Goal: Book appointment/travel/reservation

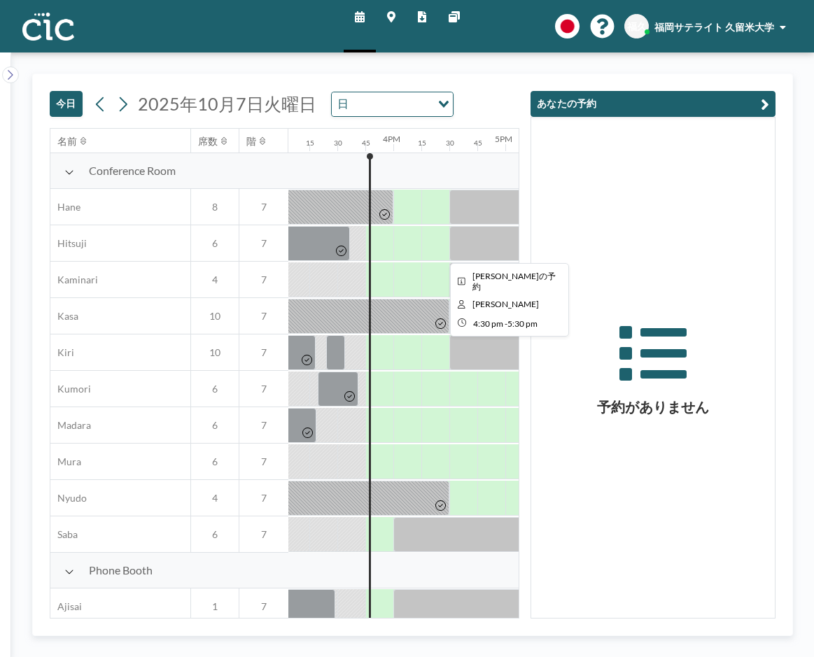
scroll to position [0, 1736]
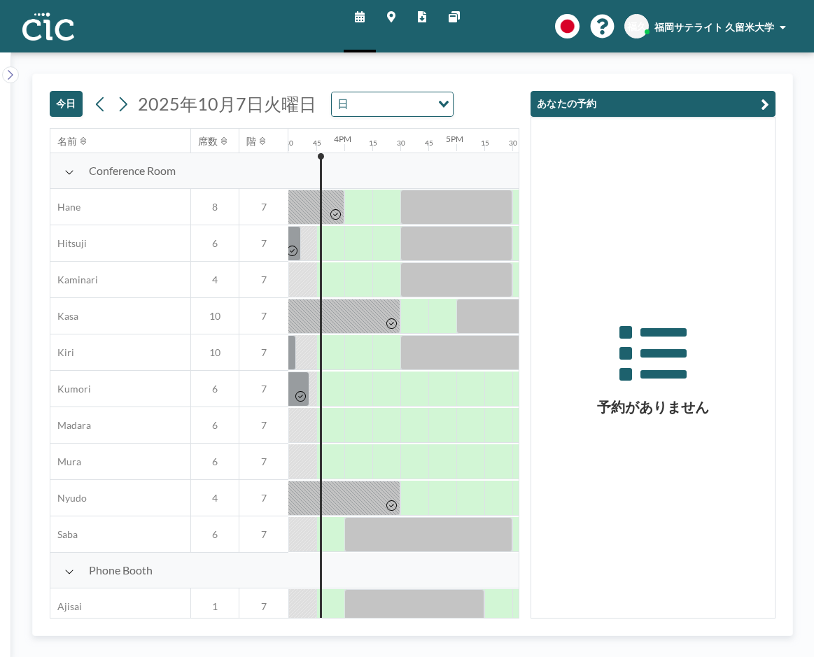
click at [766, 104] on icon "button" at bounding box center [765, 104] width 8 height 17
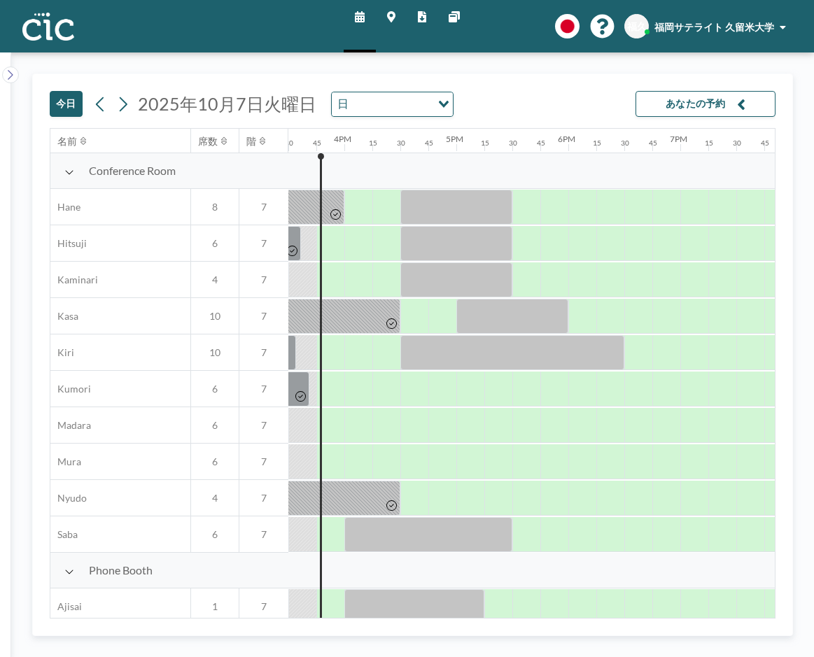
click at [699, 102] on button "あなたの予約" at bounding box center [706, 104] width 140 height 26
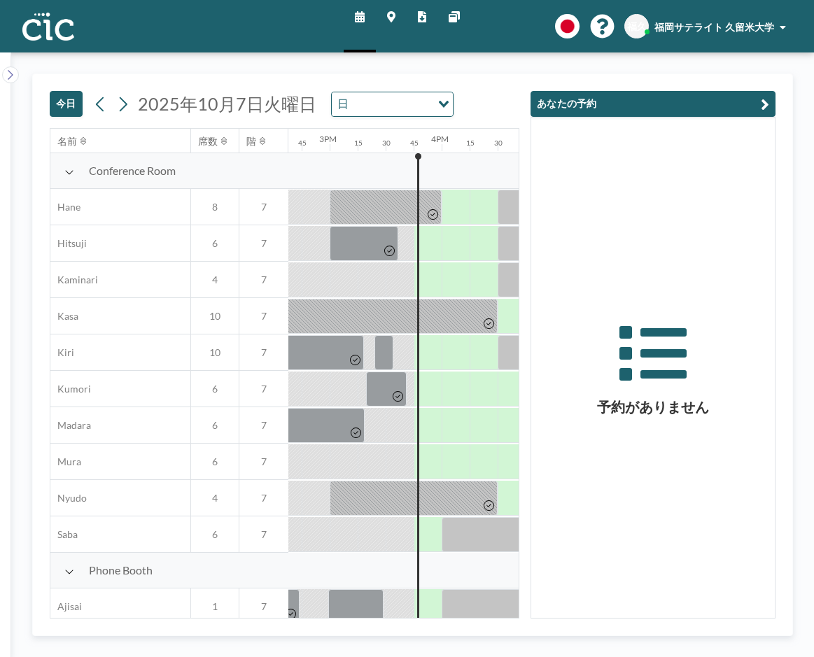
scroll to position [0, 1736]
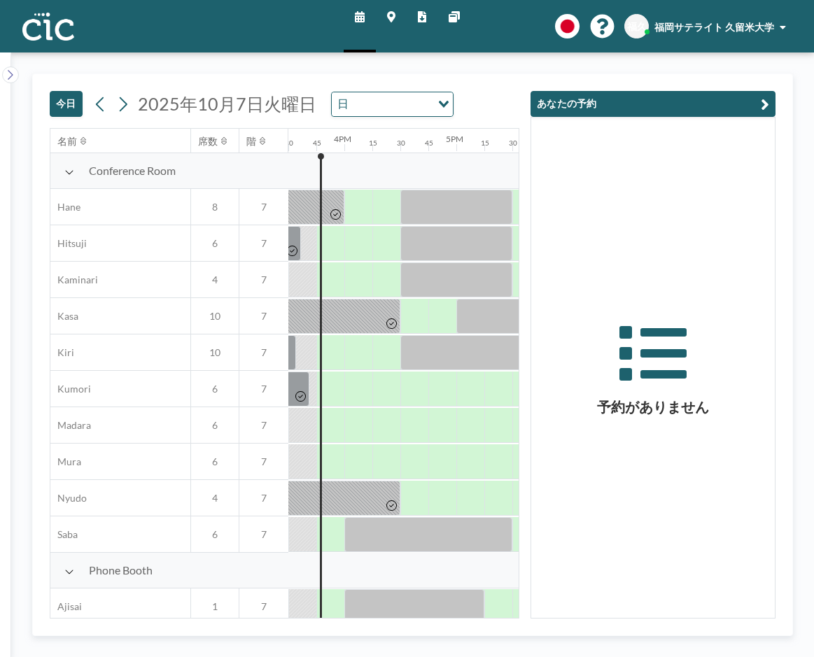
click at [721, 69] on div "今日 2025年10月7日火曜日 日 Loading... 名前 席数 階 12AM 15 30 45 1AM 15 30 45 2AM 15 30 45 3…" at bounding box center [412, 355] width 803 height 605
click at [708, 27] on span "福岡サテライト 久留米大学" at bounding box center [715, 27] width 120 height 12
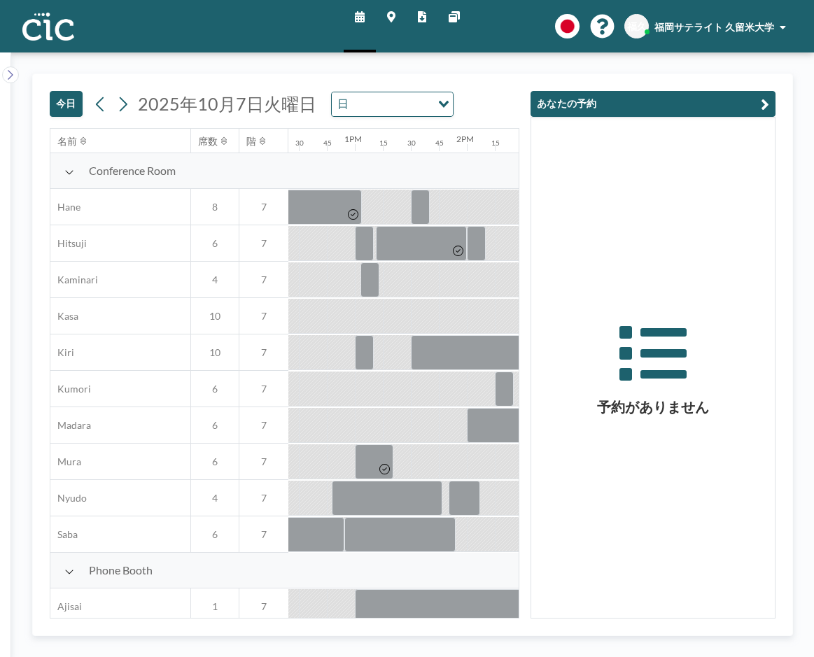
scroll to position [0, 1736]
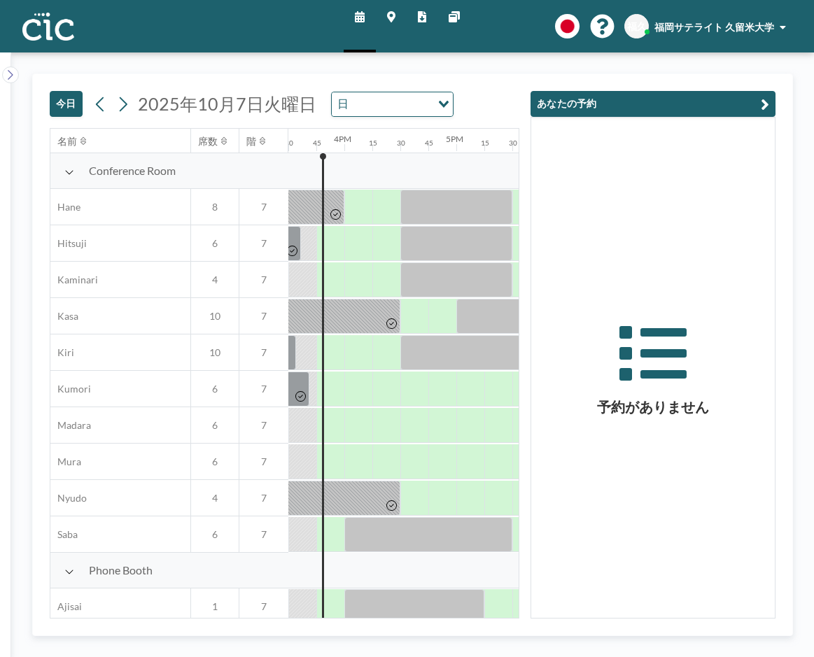
click at [271, 81] on div "今日 2025年10月7日火曜日 日 Loading..." at bounding box center [285, 101] width 470 height 54
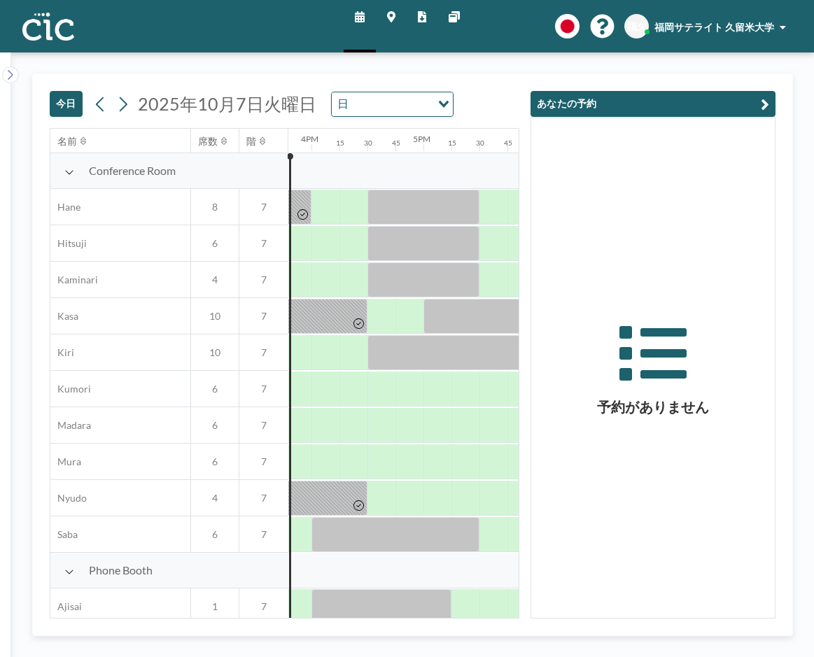
scroll to position [0, 1773]
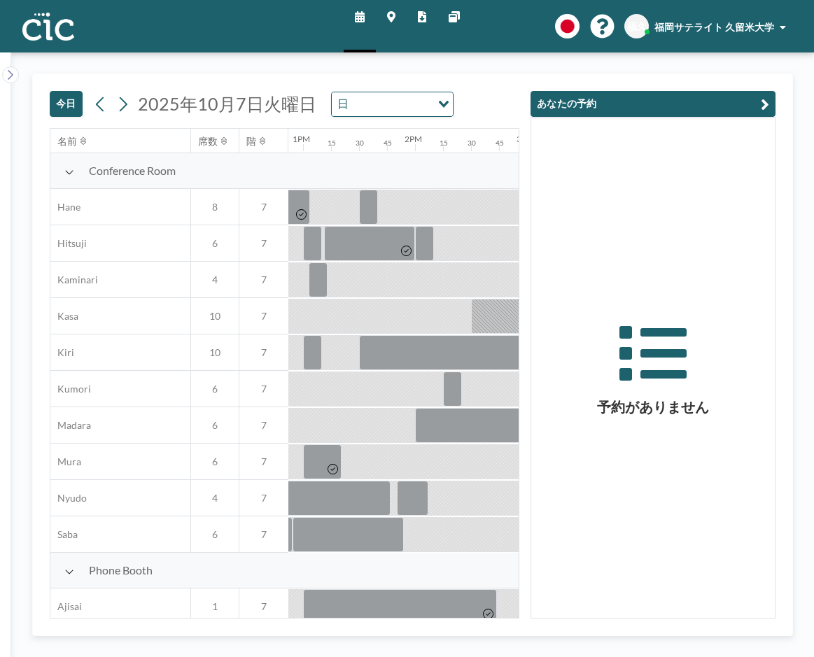
scroll to position [0, 1736]
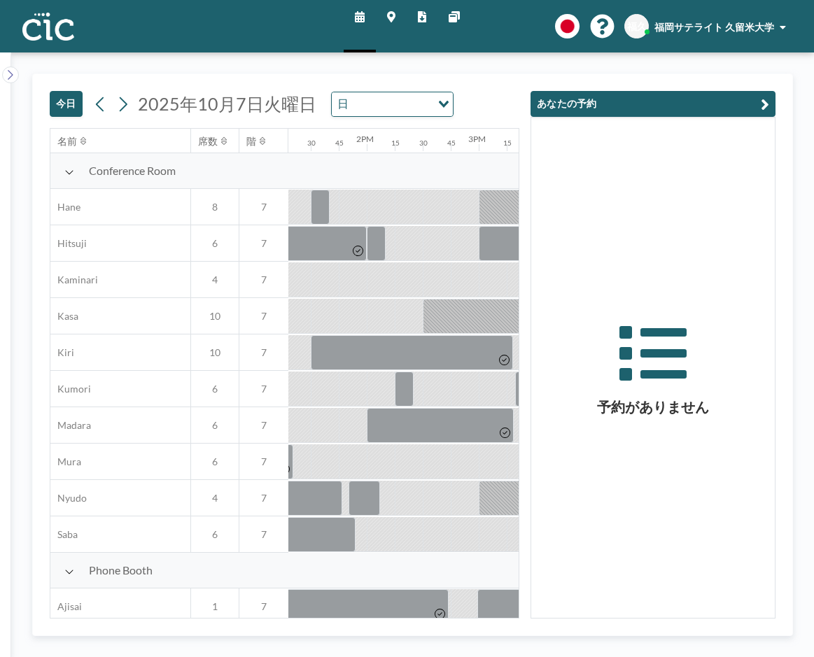
scroll to position [0, 1736]
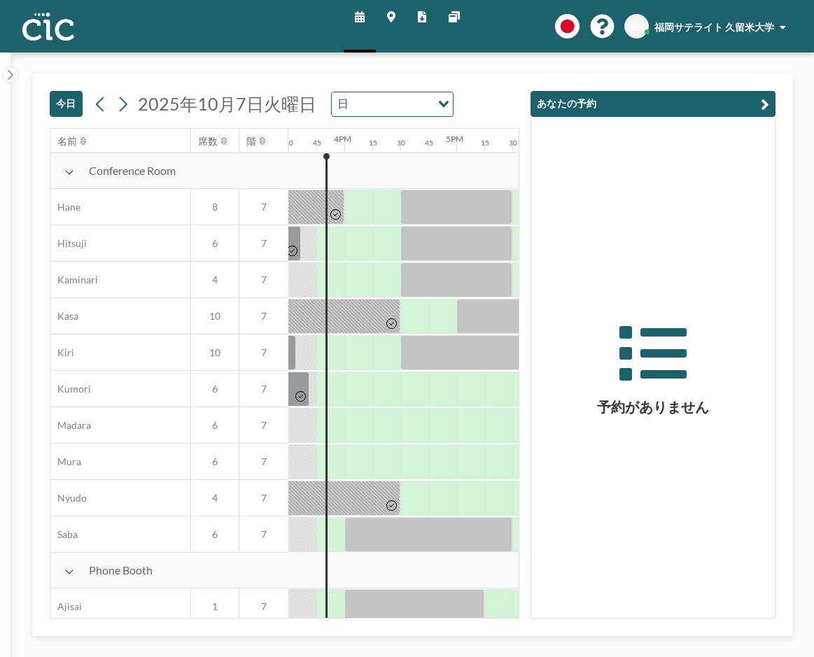
click at [391, 63] on div "今日 2025年10月7日火曜日 日 Loading... 名前 席数 階 12AM 15 30 45 1AM 15 30 45 2AM 15 30 45 3…" at bounding box center [412, 355] width 803 height 605
click at [645, 25] on span "福久" at bounding box center [637, 26] width 20 height 13
click at [613, 105] on button "あなたの予約" at bounding box center [653, 104] width 245 height 26
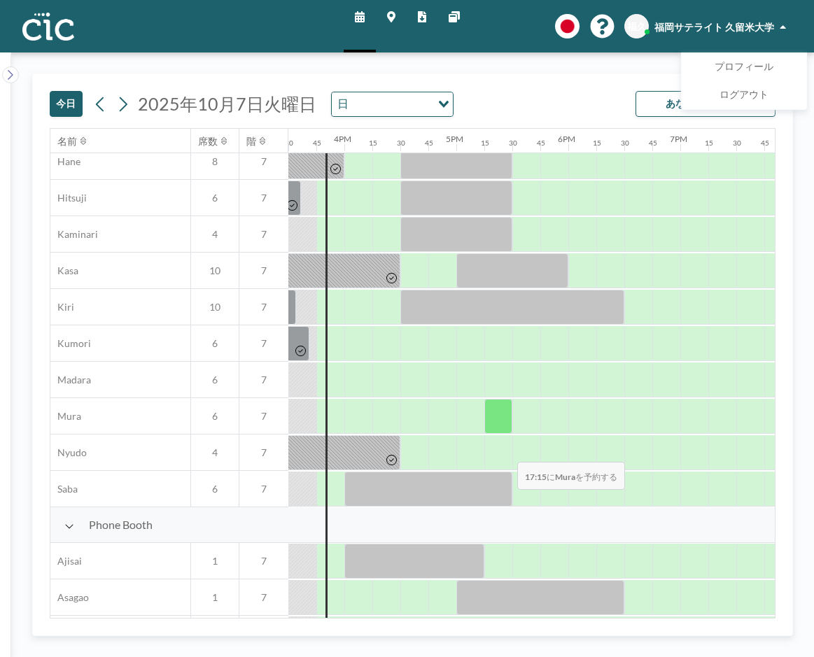
scroll to position [70, 1736]
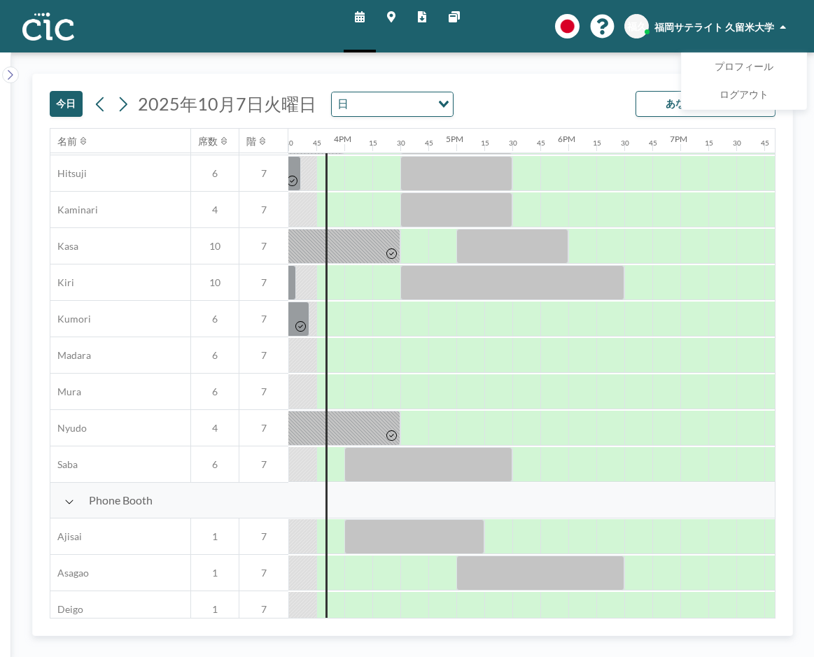
click at [574, 84] on div "今日 2025年10月7日火曜日 日 Loading... あなたの予約" at bounding box center [413, 101] width 726 height 54
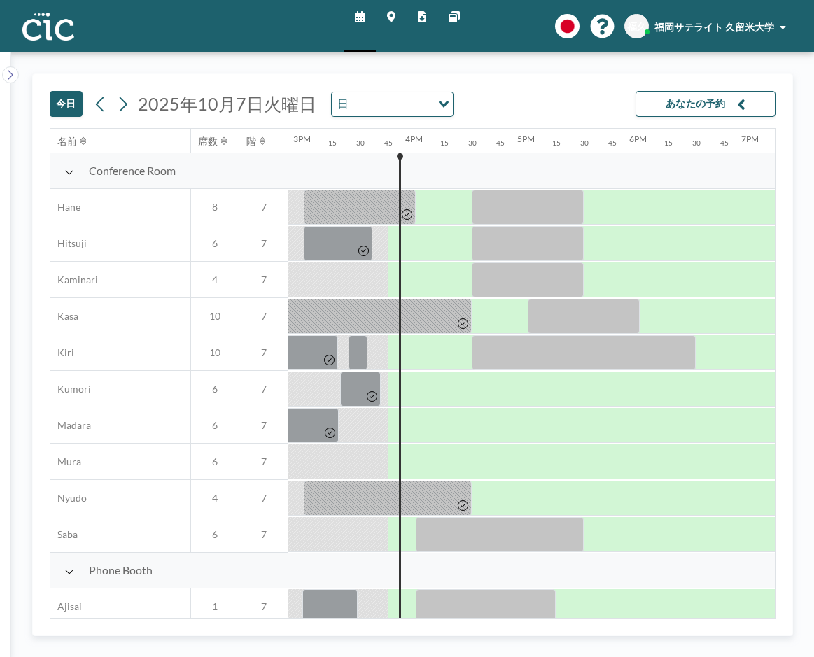
scroll to position [0, 1736]
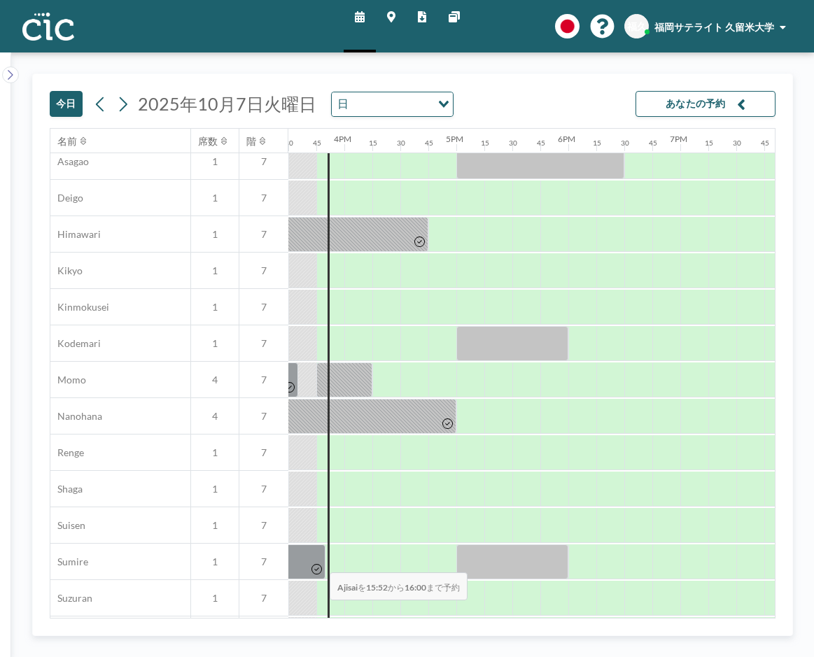
drag, startPoint x: 330, startPoint y: 610, endPoint x: 319, endPoint y: 611, distance: 11.2
click at [319, 611] on div "名前 席数 階 12AM 15 30 45 1AM 15 30 45 2AM 15 30 45 3AM 15 30 45 4AM 15 30 45 5AM 1…" at bounding box center [412, 373] width 725 height 489
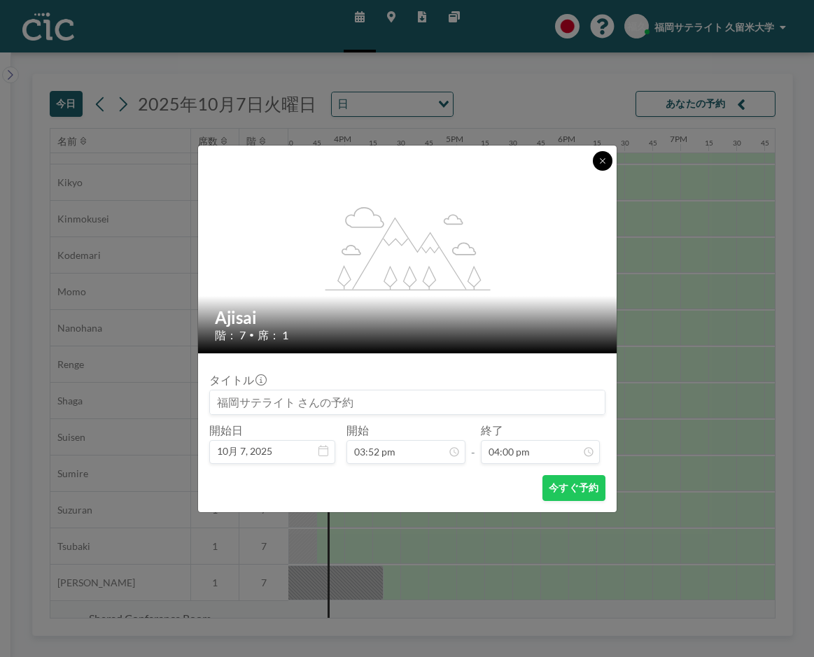
click at [606, 158] on icon at bounding box center [603, 161] width 8 height 8
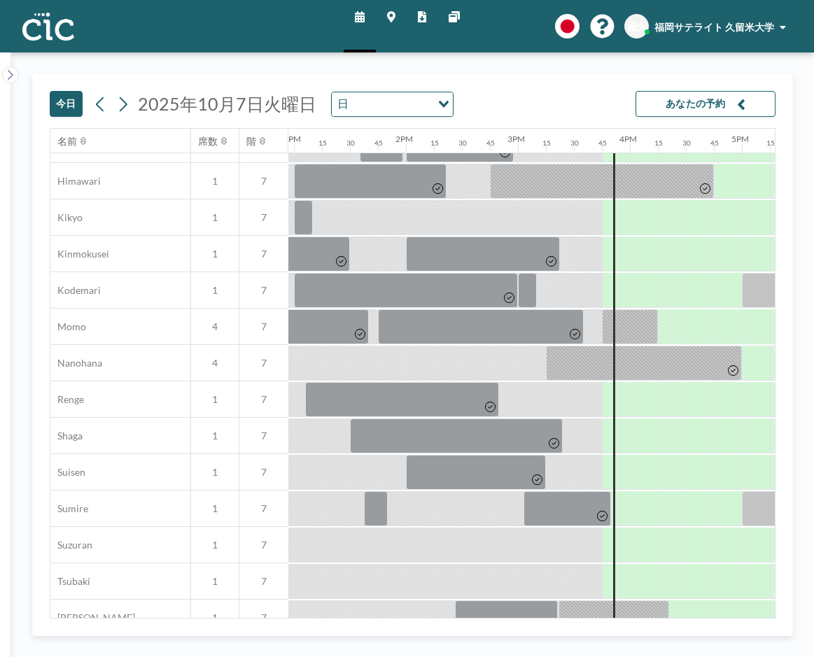
scroll to position [535, 1439]
